Goal: Task Accomplishment & Management: Manage account settings

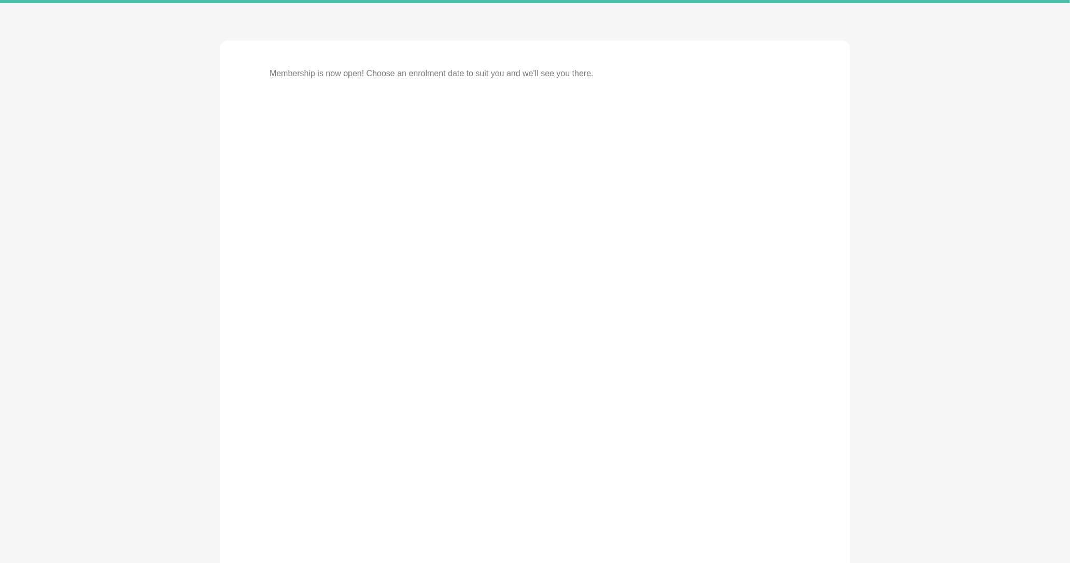
scroll to position [155, 0]
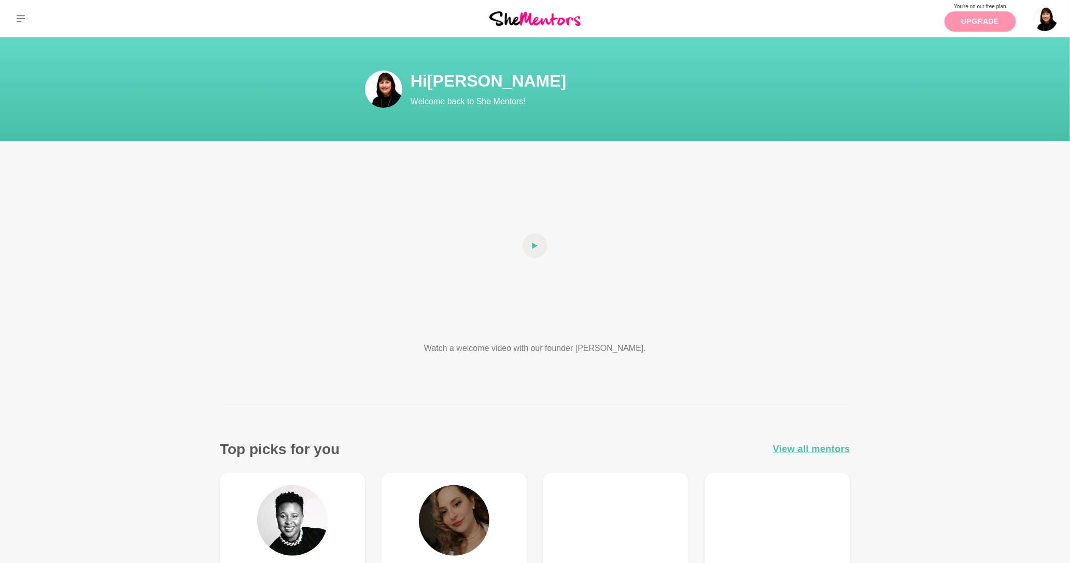
click at [957, 21] on link "Upgrade" at bounding box center [980, 21] width 72 height 20
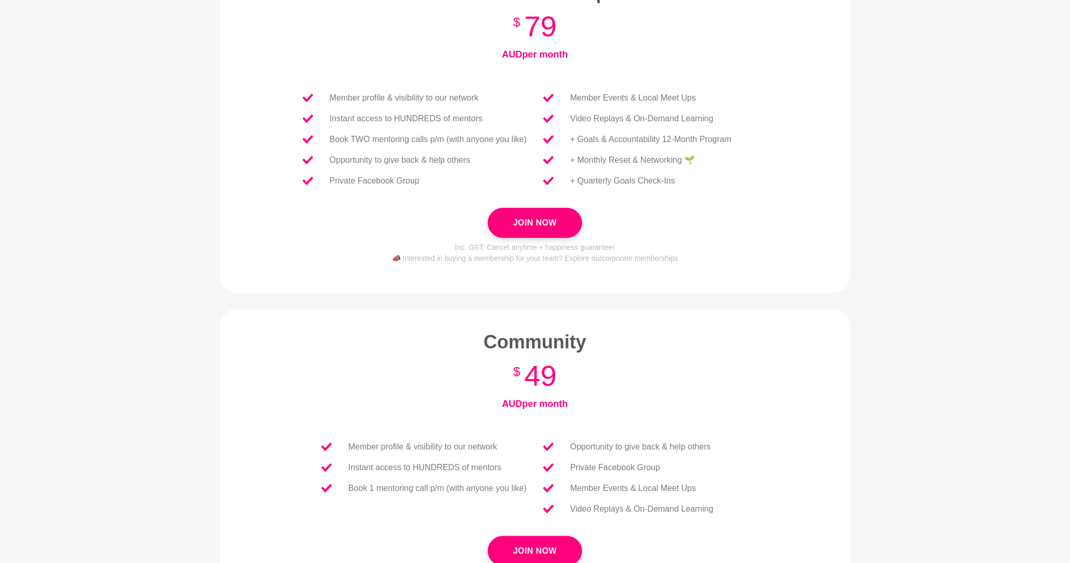
scroll to position [42, 0]
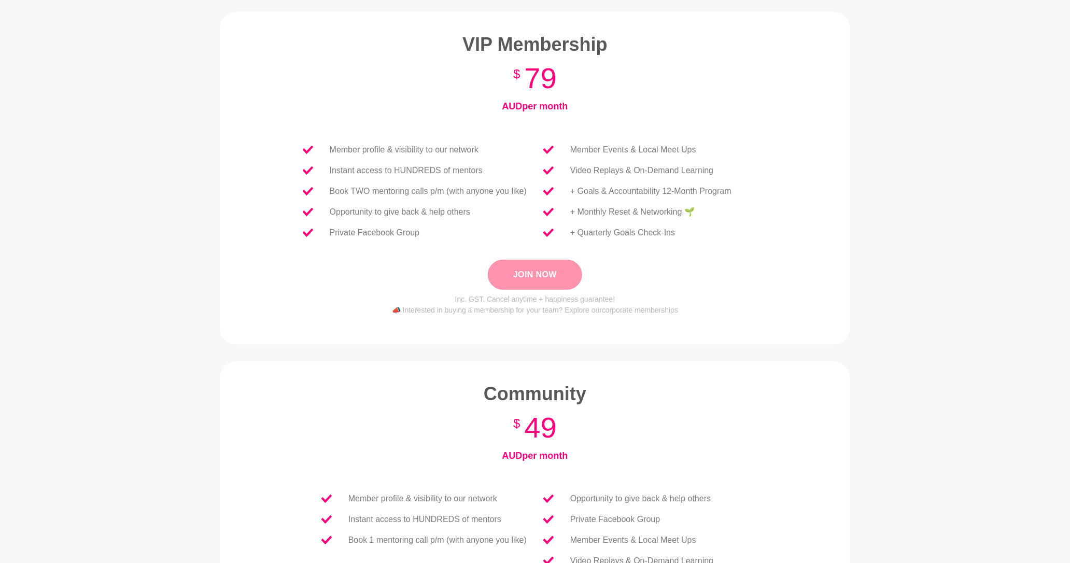
click at [540, 279] on button "Join Now" at bounding box center [535, 275] width 94 height 30
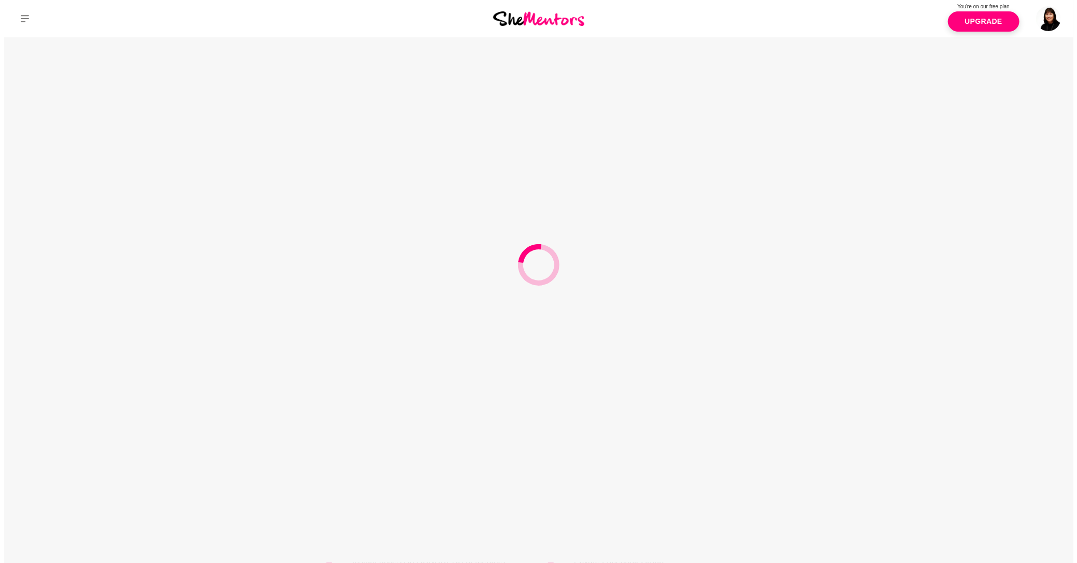
scroll to position [0, 0]
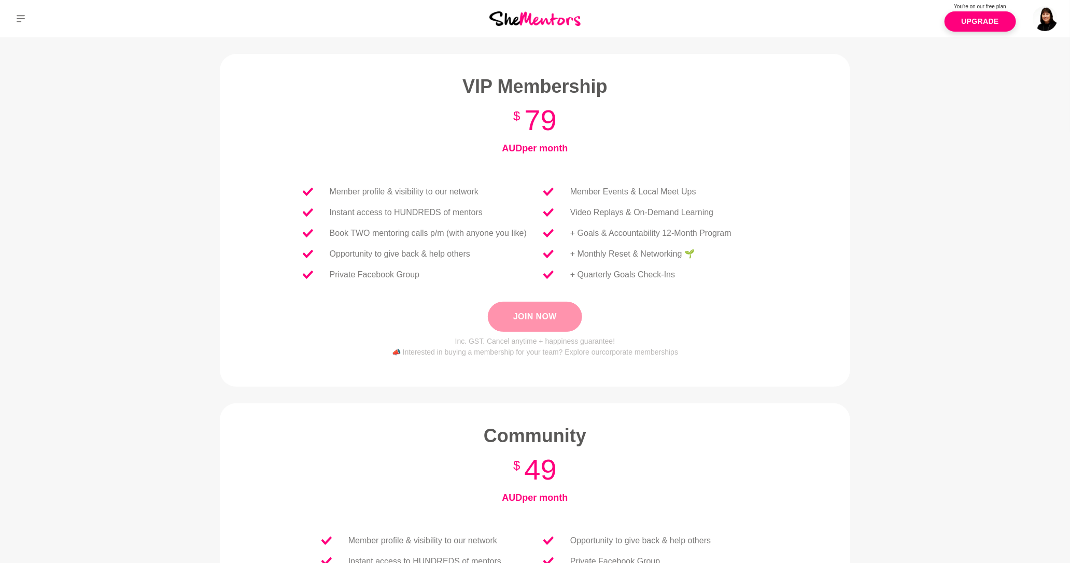
click at [534, 318] on button "Join Now" at bounding box center [535, 317] width 94 height 30
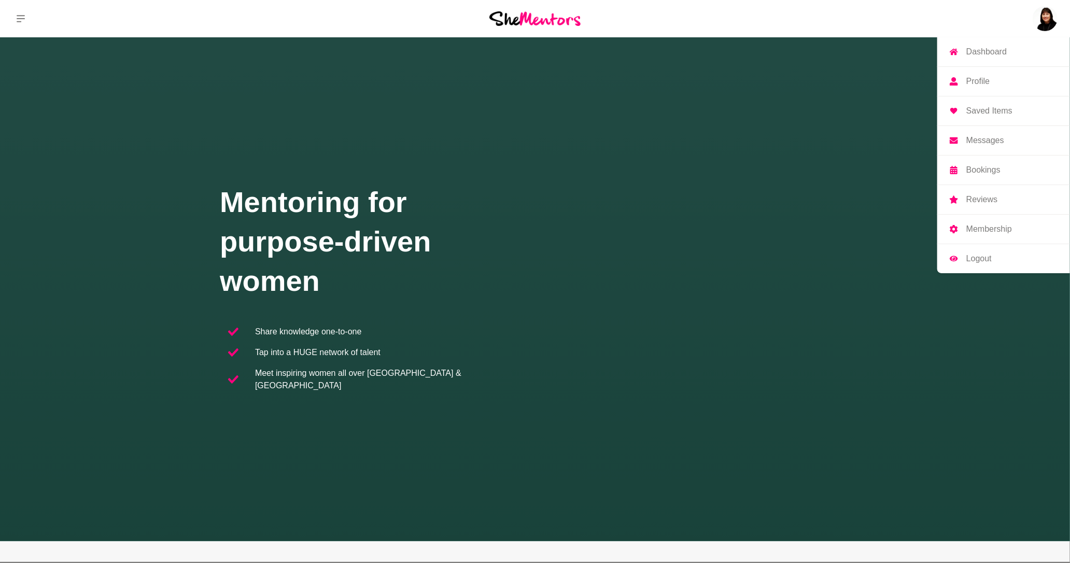
click at [997, 48] on p "Dashboard" at bounding box center [986, 52] width 40 height 8
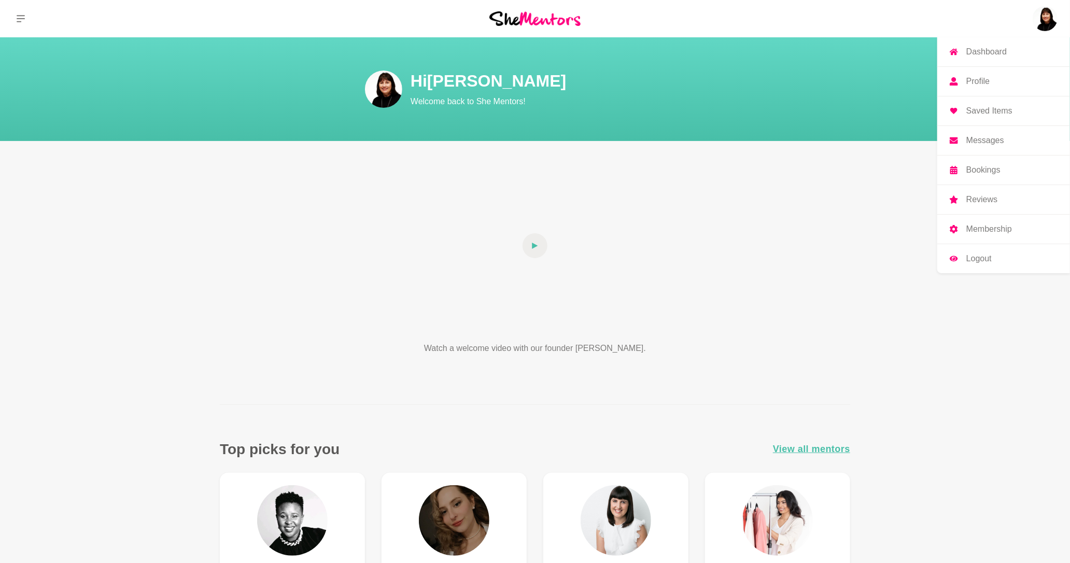
click at [1049, 22] on img at bounding box center [1044, 18] width 25 height 25
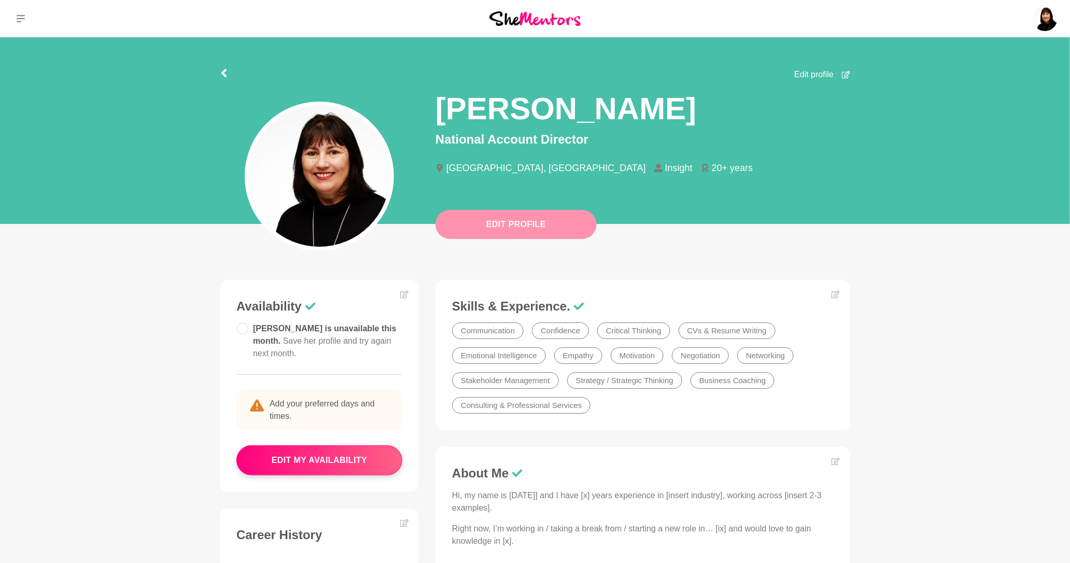
click at [490, 229] on button "Edit Profile" at bounding box center [515, 224] width 161 height 29
click at [322, 463] on button "edit my availability" at bounding box center [319, 460] width 166 height 30
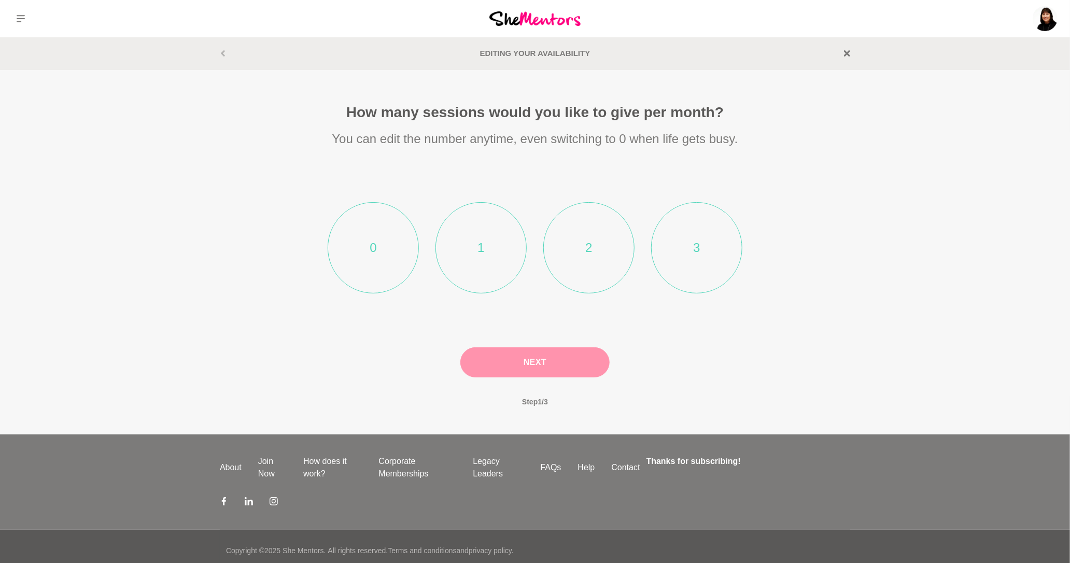
click at [592, 243] on li "2" at bounding box center [588, 247] width 91 height 91
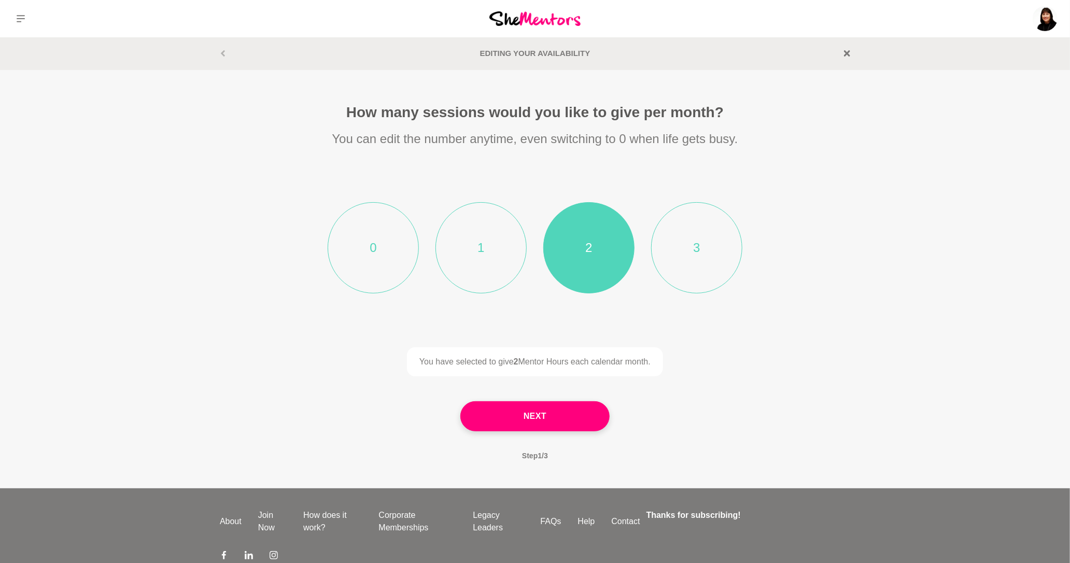
click at [696, 243] on li "3" at bounding box center [696, 247] width 91 height 91
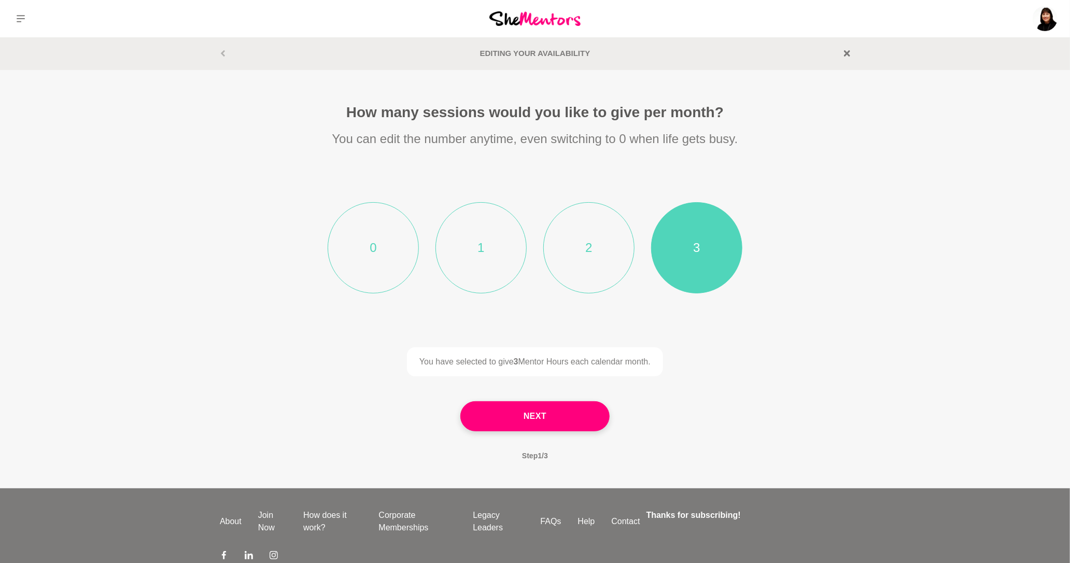
click at [594, 241] on li "2" at bounding box center [588, 247] width 91 height 91
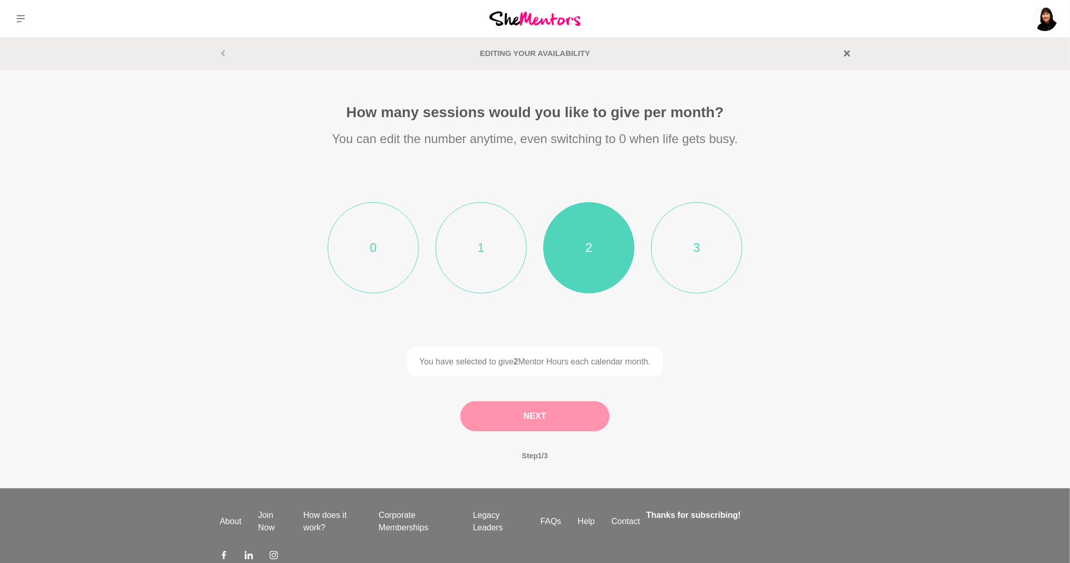
click at [559, 419] on button "Next" at bounding box center [534, 416] width 149 height 30
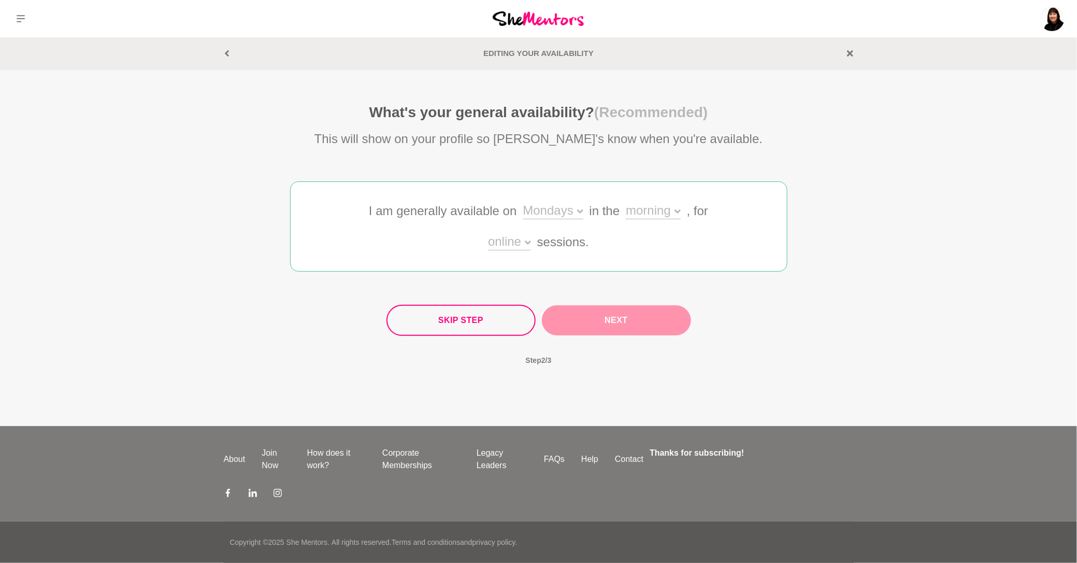
click at [569, 208] on div "Mondays" at bounding box center [553, 211] width 60 height 15
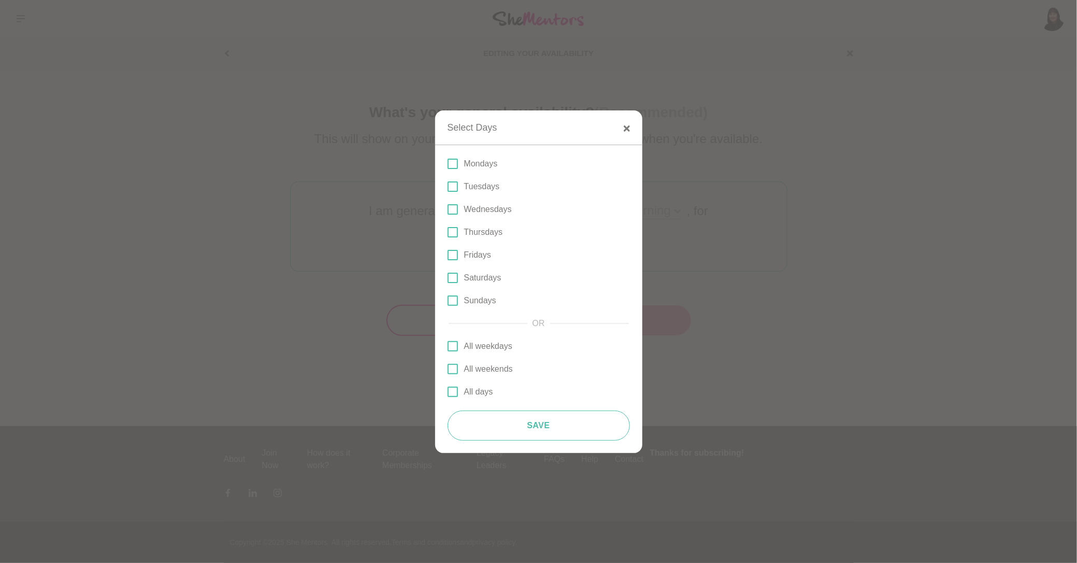
click at [478, 253] on p "Fridays" at bounding box center [477, 255] width 27 height 12
click at [448, 255] on input "Fridays" at bounding box center [448, 255] width 0 height 0
click at [459, 273] on label "Saturdays" at bounding box center [539, 278] width 182 height 12
click at [448, 278] on input "Saturdays" at bounding box center [448, 278] width 0 height 0
click at [532, 429] on button "Save" at bounding box center [539, 425] width 182 height 30
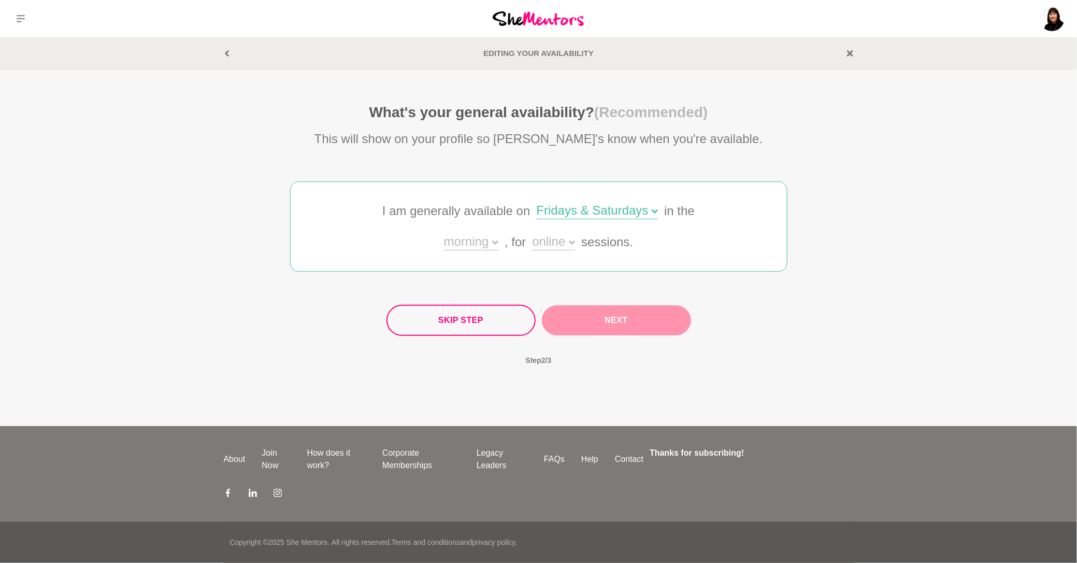
click at [488, 241] on div "morning" at bounding box center [471, 242] width 54 height 15
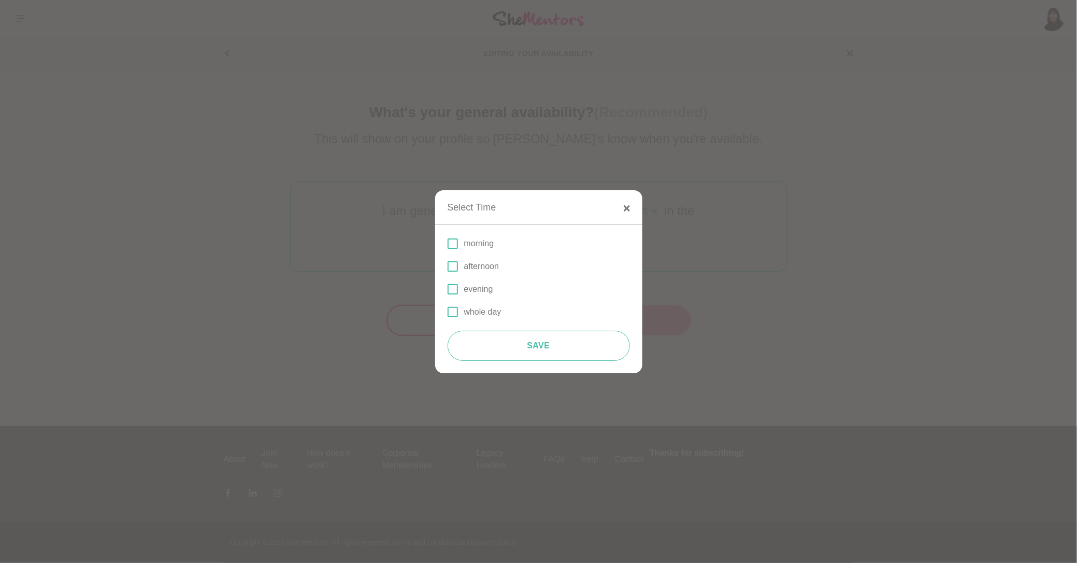
click at [486, 245] on p "morning" at bounding box center [479, 243] width 30 height 12
click at [448, 244] on input "morning" at bounding box center [448, 244] width 0 height 0
click at [545, 343] on button "Save" at bounding box center [539, 346] width 182 height 30
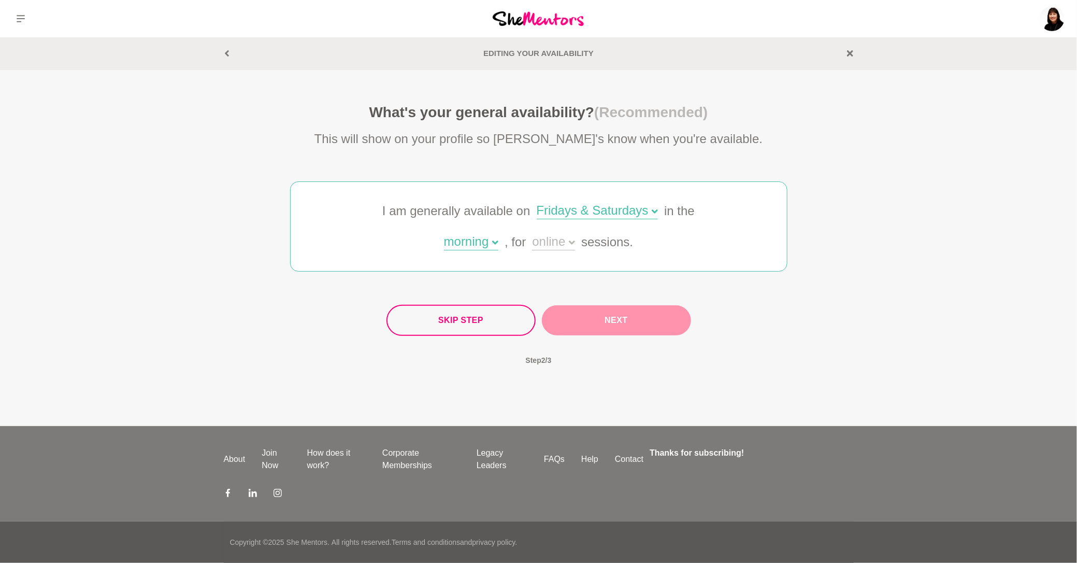
click at [558, 239] on div "online" at bounding box center [553, 242] width 43 height 15
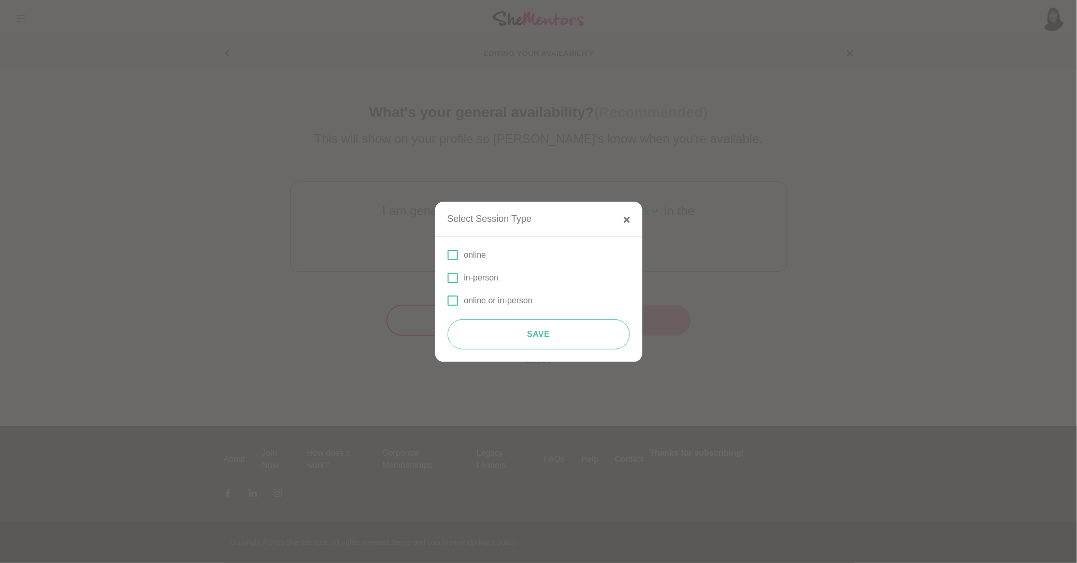
click at [481, 299] on p "online or in-person" at bounding box center [498, 300] width 69 height 12
click at [448, 301] on input "online or in-person" at bounding box center [448, 301] width 0 height 0
click at [550, 330] on button "Save" at bounding box center [539, 334] width 182 height 30
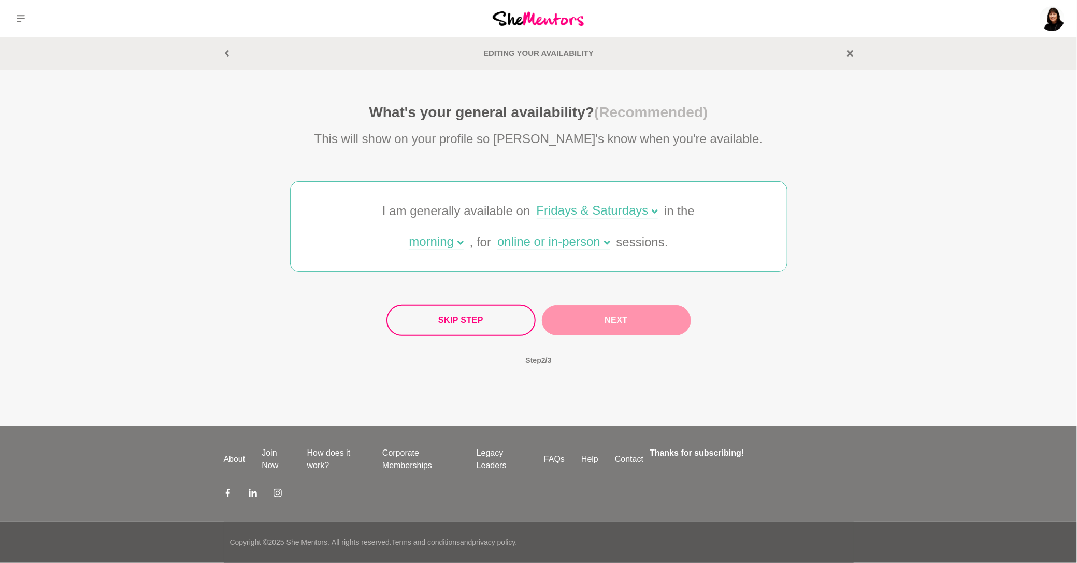
click at [617, 323] on button "Next" at bounding box center [616, 320] width 149 height 30
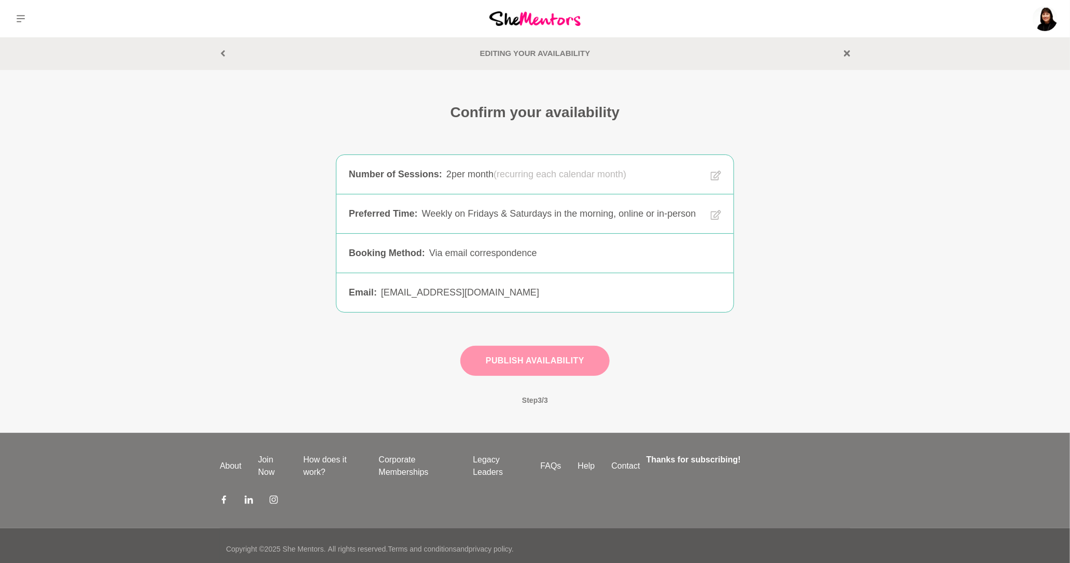
click at [552, 374] on button "Publish Availability" at bounding box center [534, 361] width 149 height 30
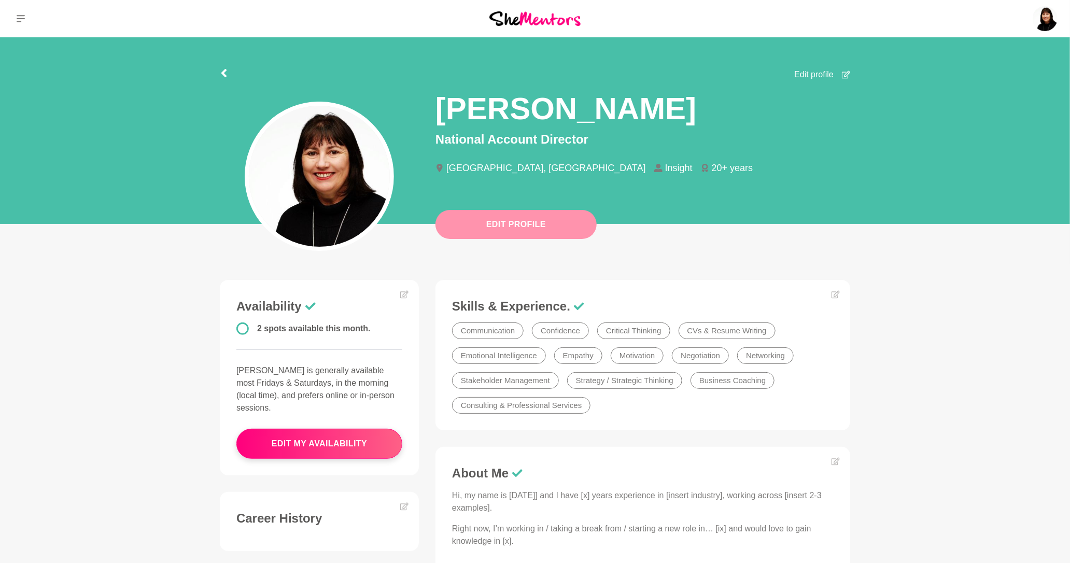
click at [531, 225] on button "Edit Profile" at bounding box center [515, 224] width 161 height 29
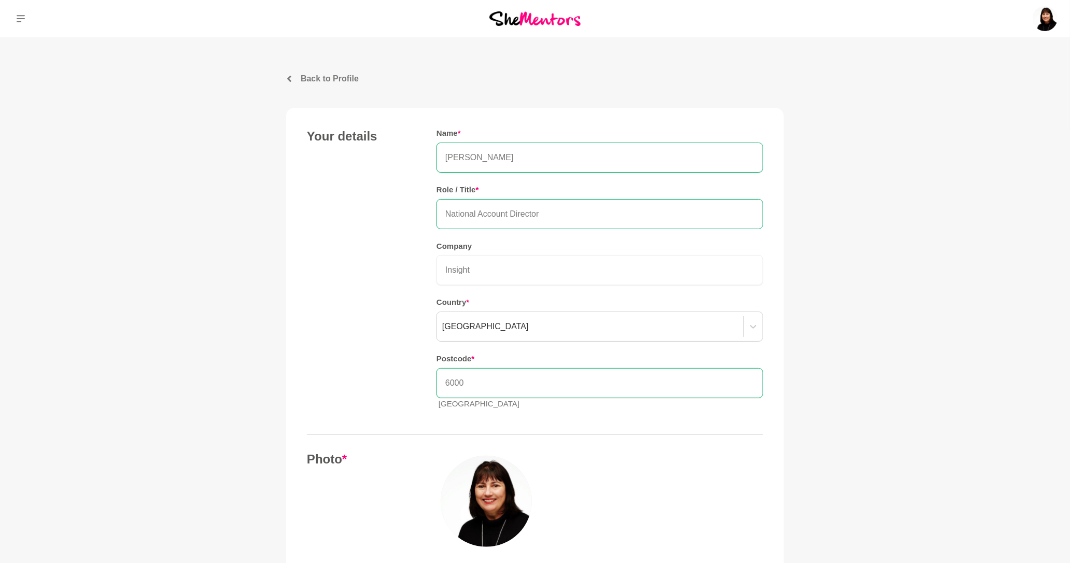
click at [554, 209] on input "National Account Director" at bounding box center [599, 214] width 326 height 30
click at [515, 268] on input "Insight" at bounding box center [599, 270] width 326 height 30
type input "I"
click at [559, 207] on input "National Account Director" at bounding box center [599, 214] width 326 height 30
type input "N"
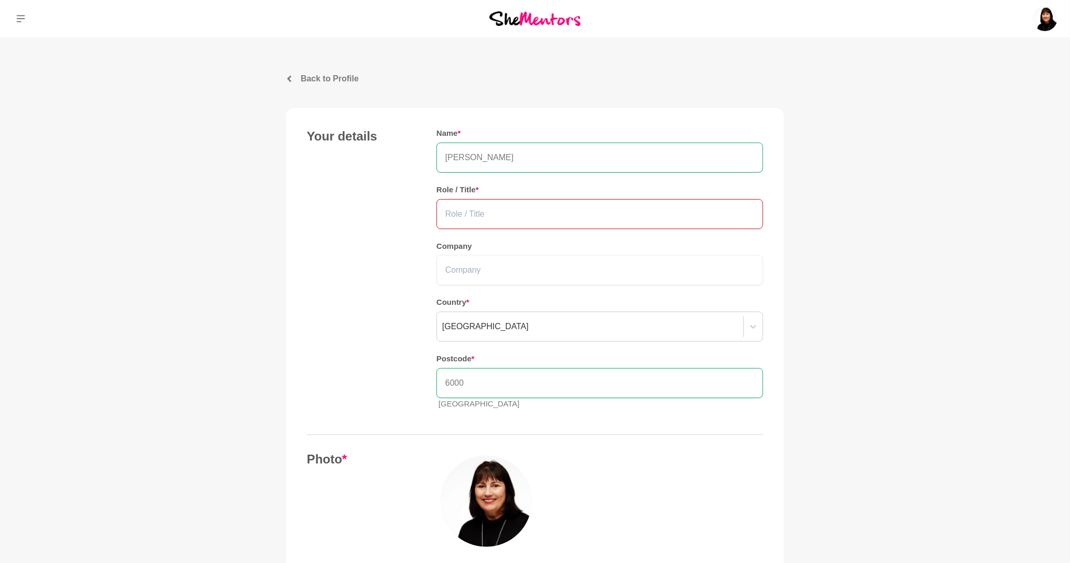
type input "O"
